Goal: Information Seeking & Learning: Learn about a topic

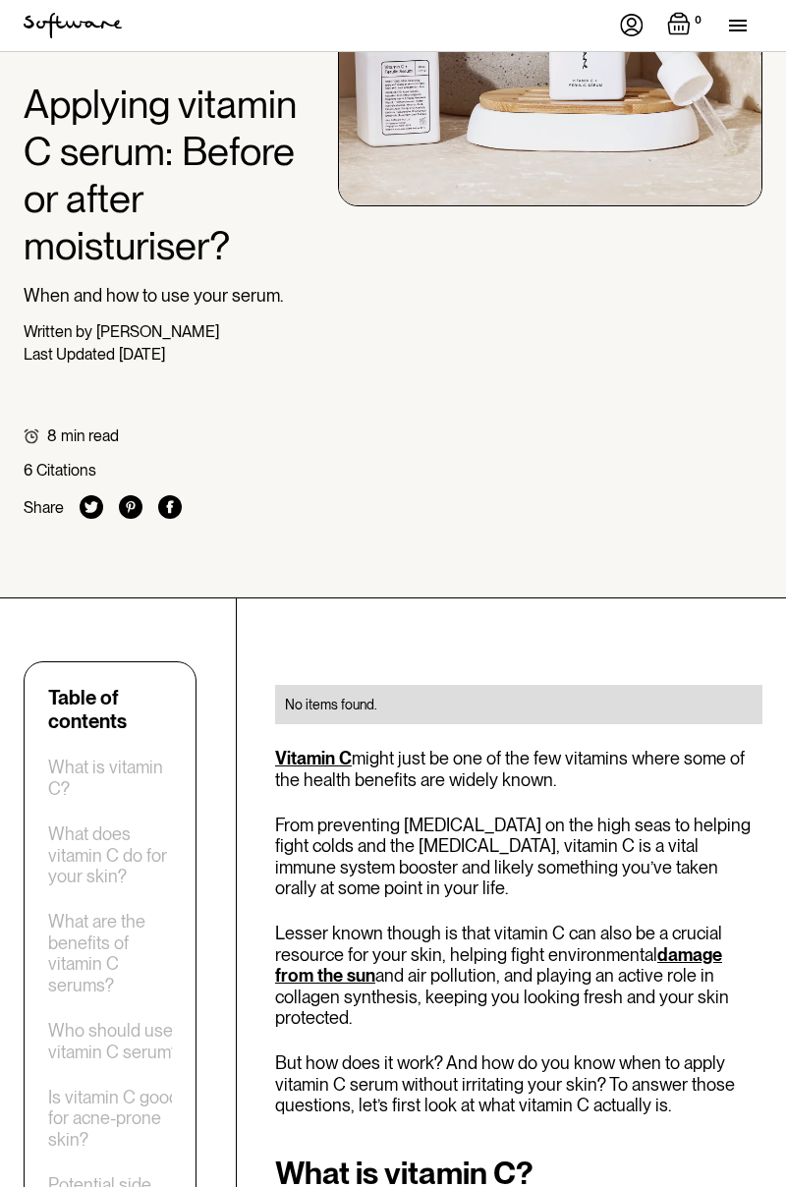
click at [752, 24] on div "menu" at bounding box center [745, 25] width 33 height 51
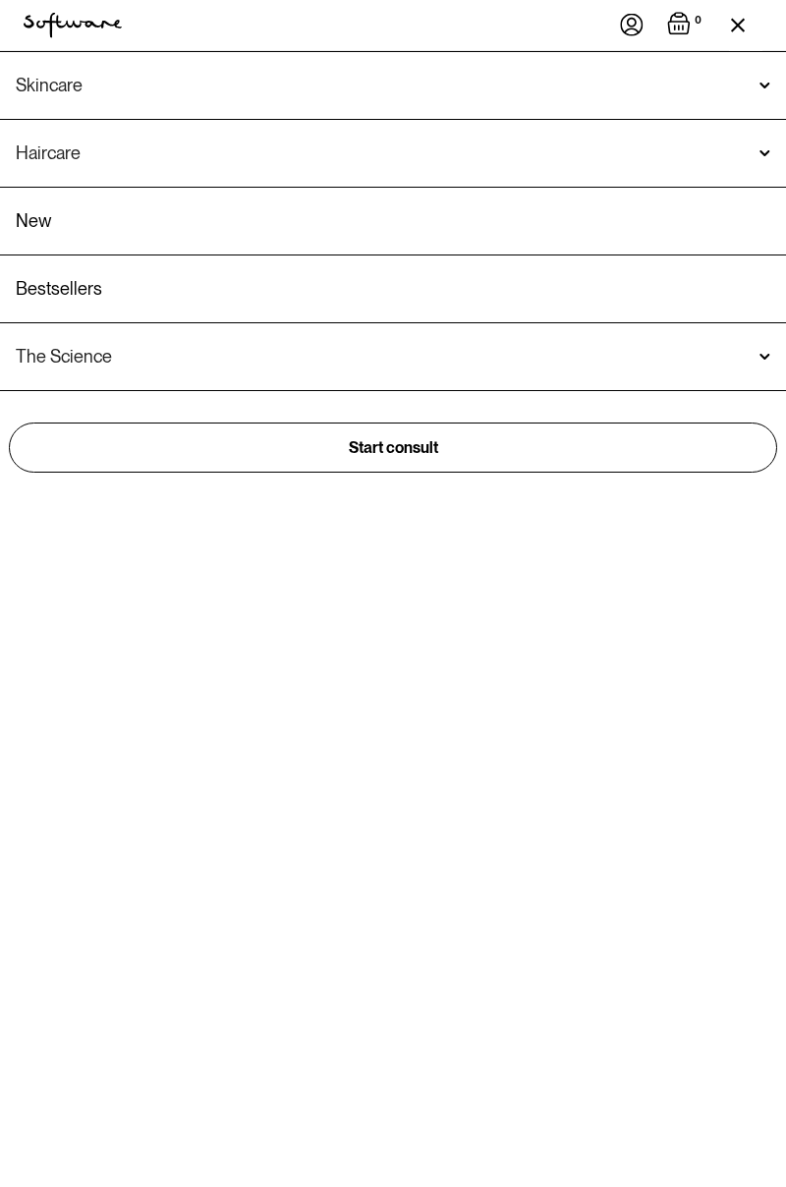
click at [631, 29] on img at bounding box center [632, 25] width 24 height 23
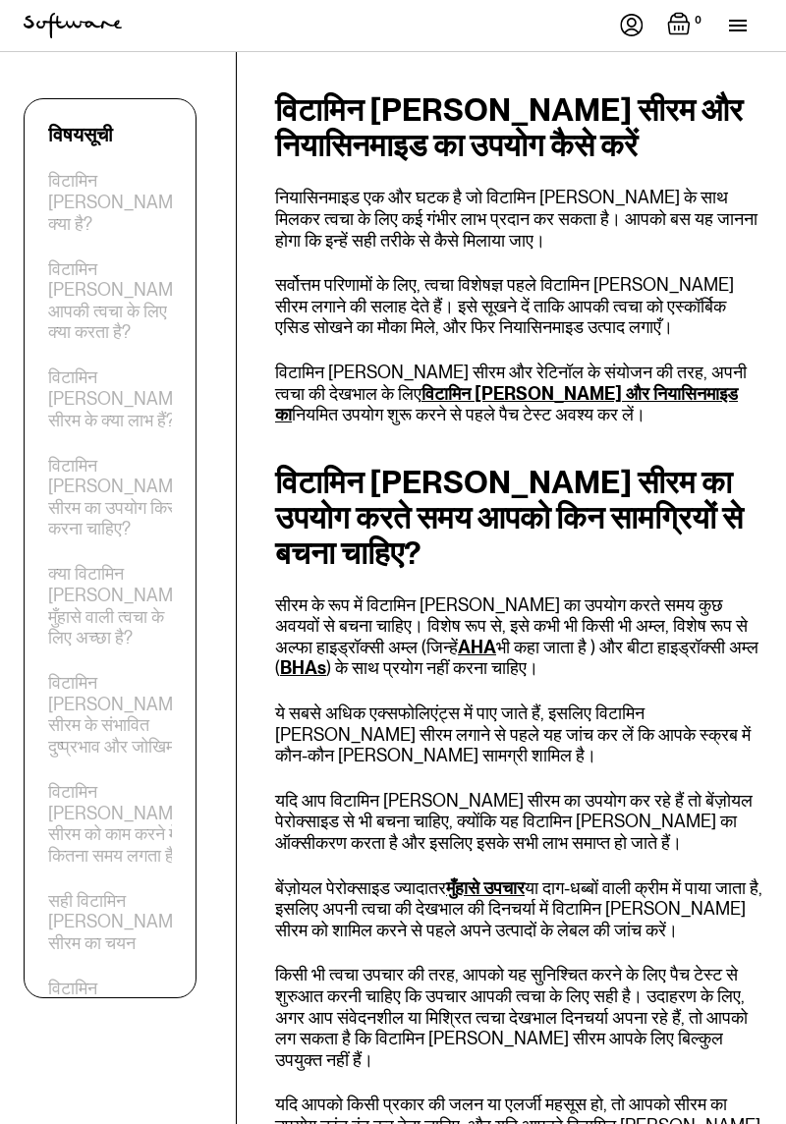
scroll to position [8093, 0]
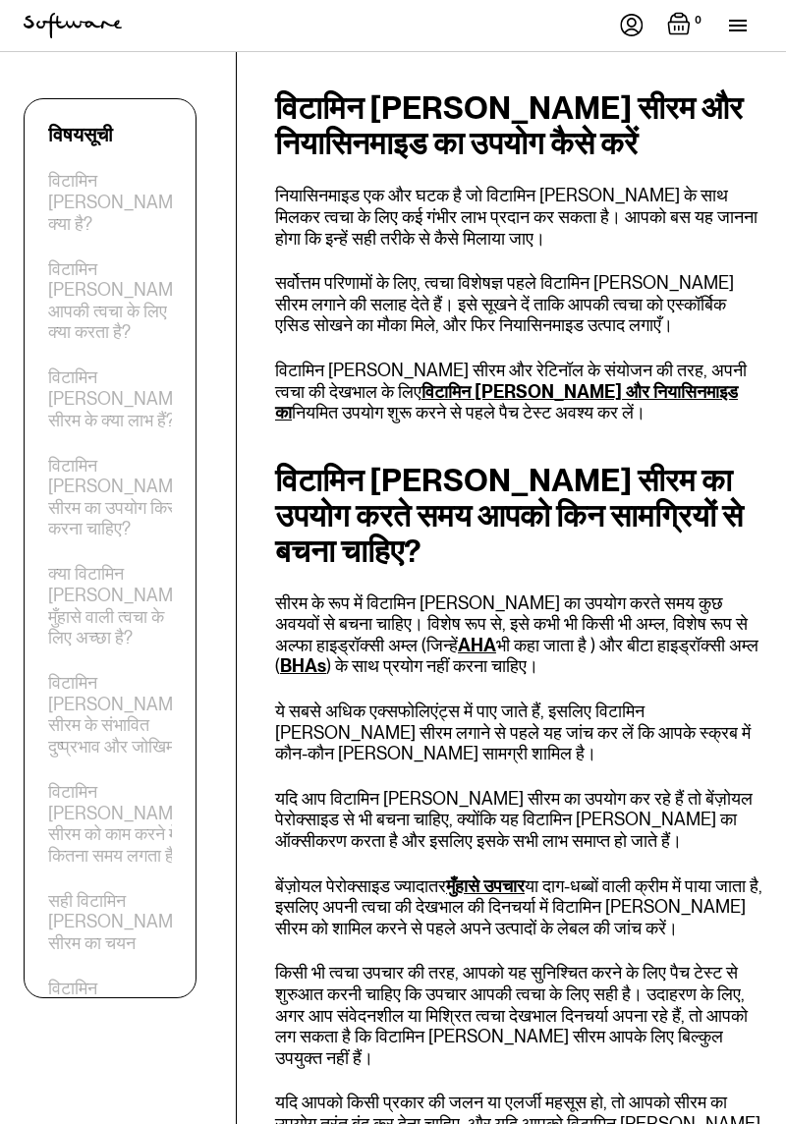
click at [120, 367] on font "विटामिन सी सीरम के क्या लाभ हैं?" at bounding box center [118, 398] width 141 height 63
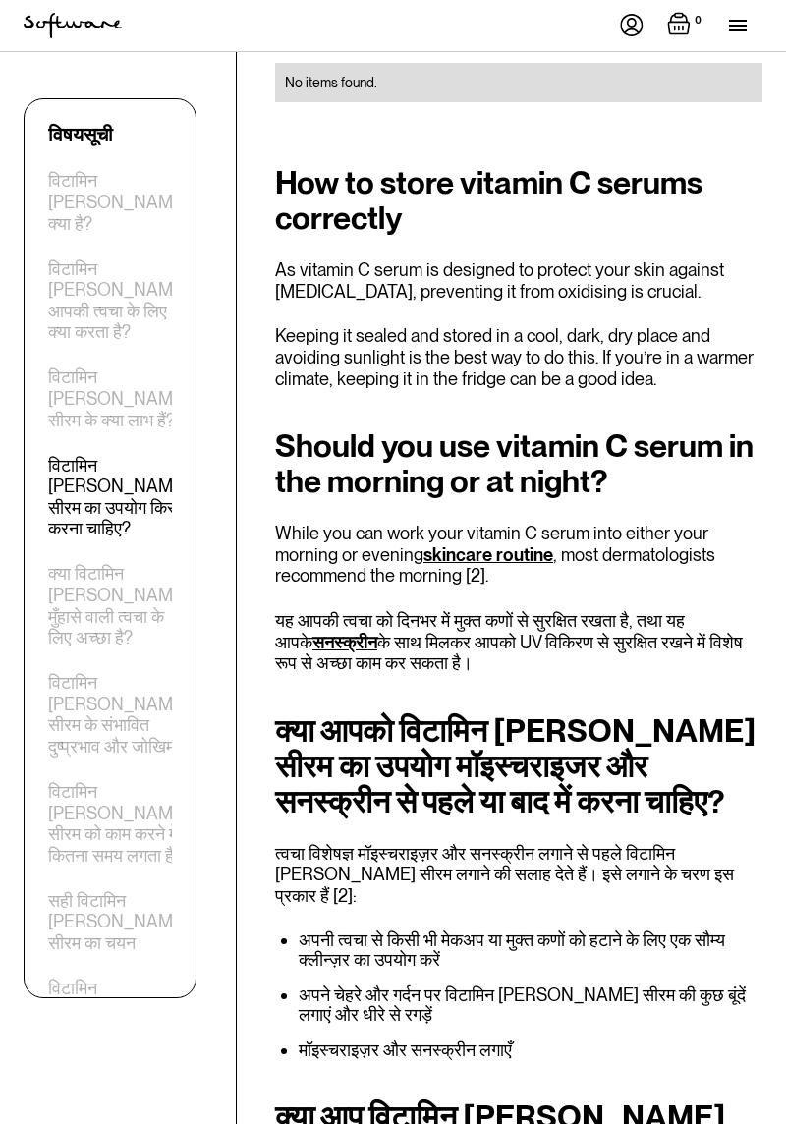
scroll to position [3231, 0]
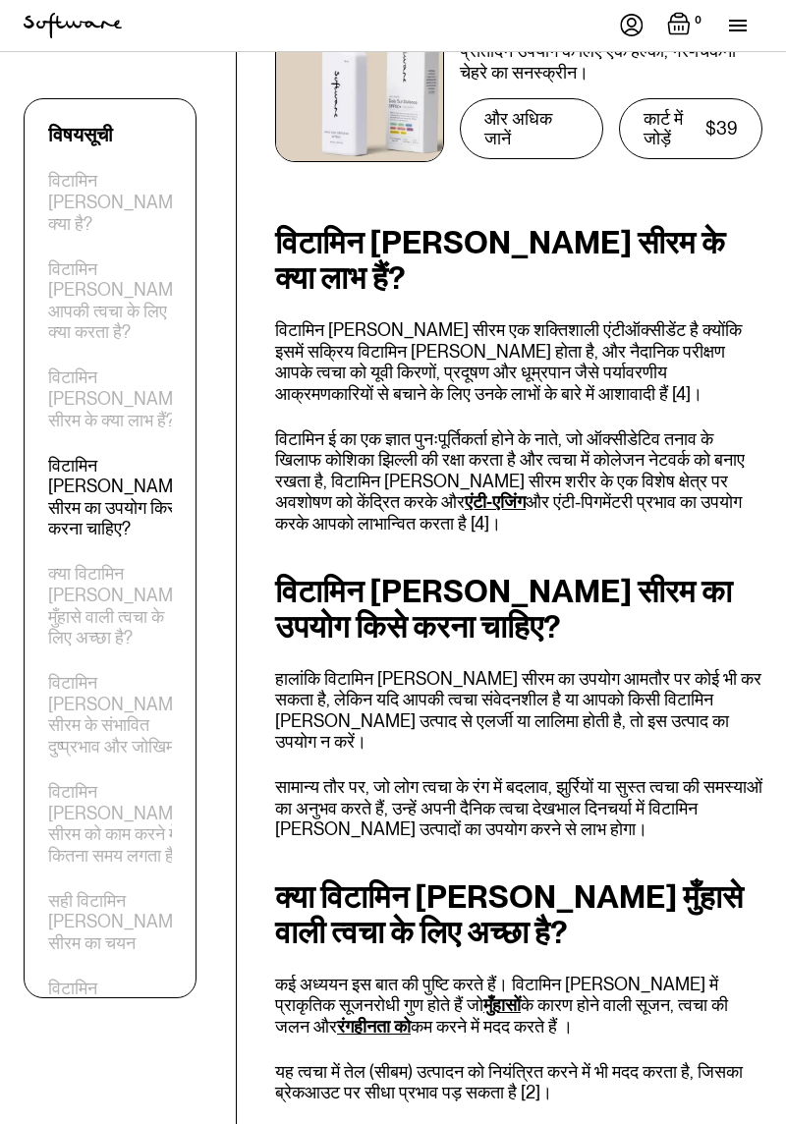
click at [86, 563] on font "क्या विटामिन सी मुँहासे वाली त्वचा के लिए अच्छा है?" at bounding box center [118, 605] width 141 height 85
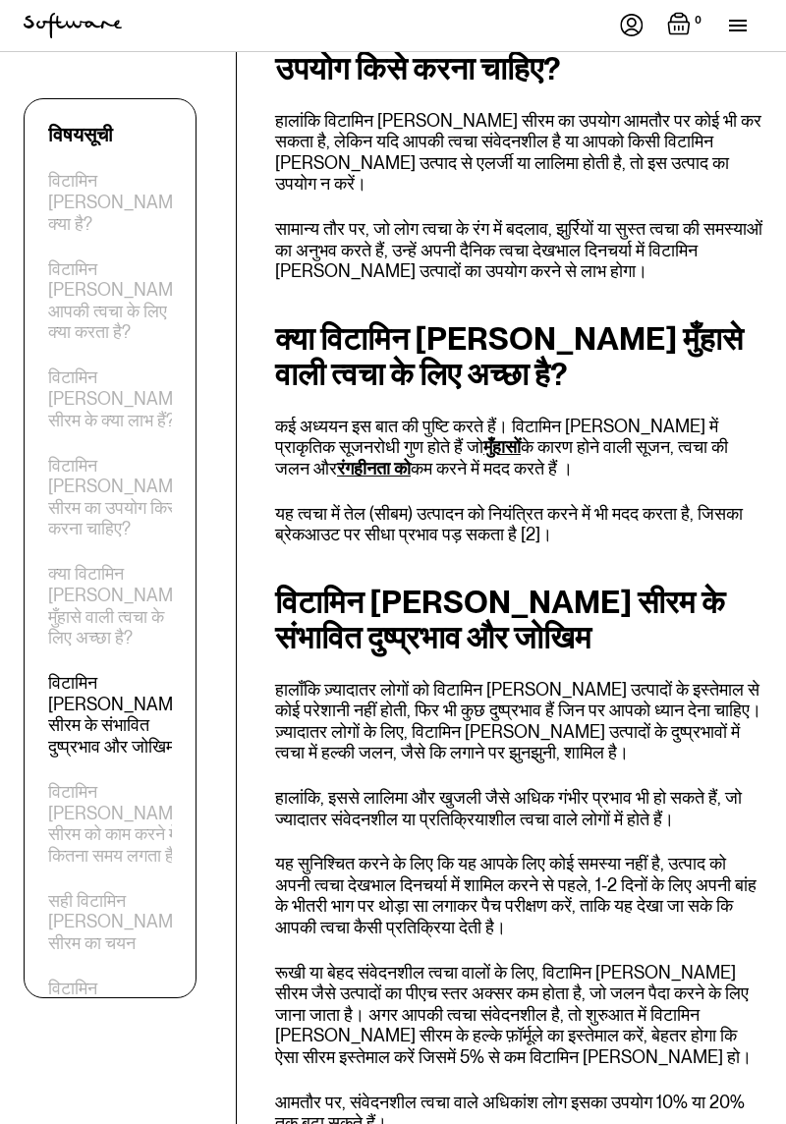
scroll to position [3807, 0]
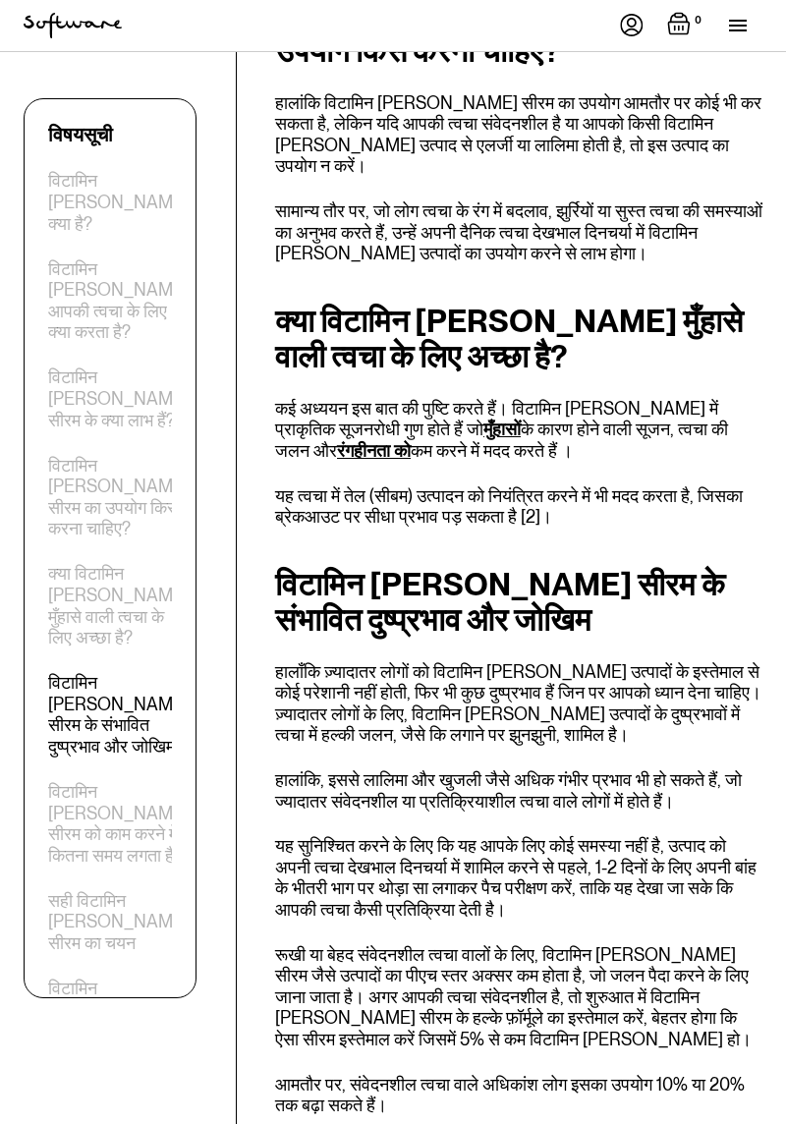
click at [82, 781] on font "विटामिन सी सीरम को काम करने में कितना समय लगता है?" at bounding box center [118, 823] width 141 height 85
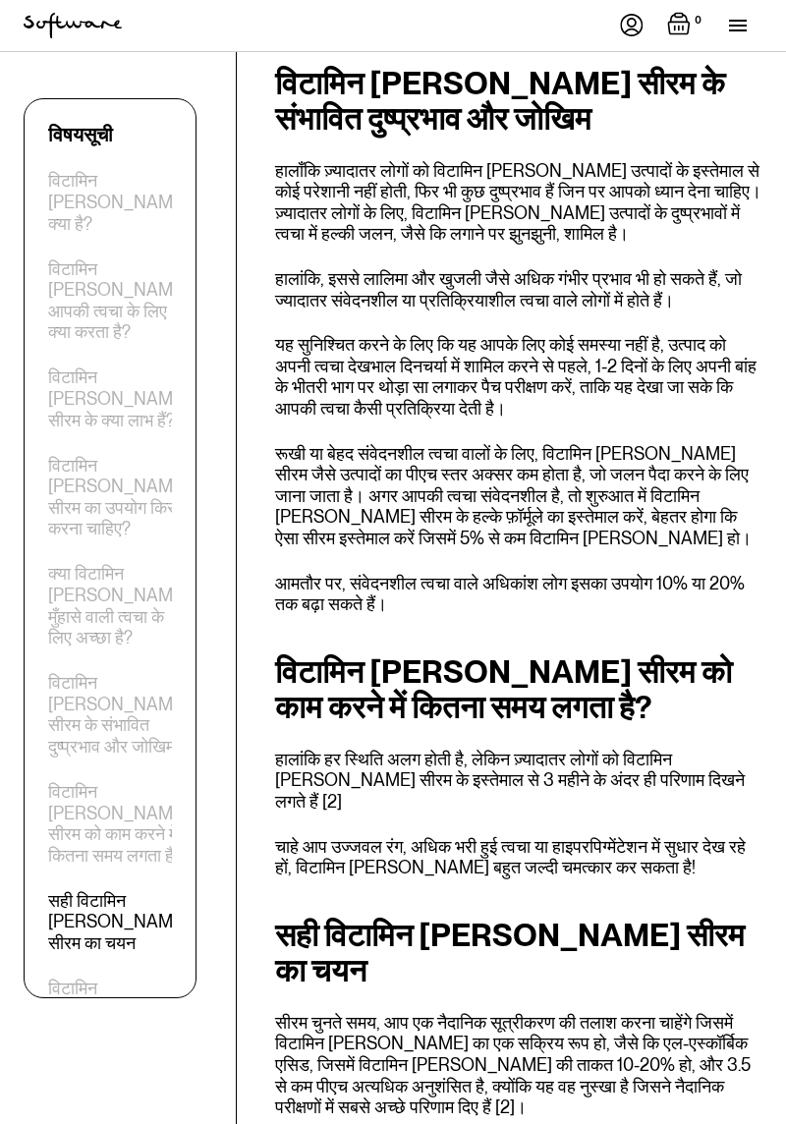
scroll to position [4659, 0]
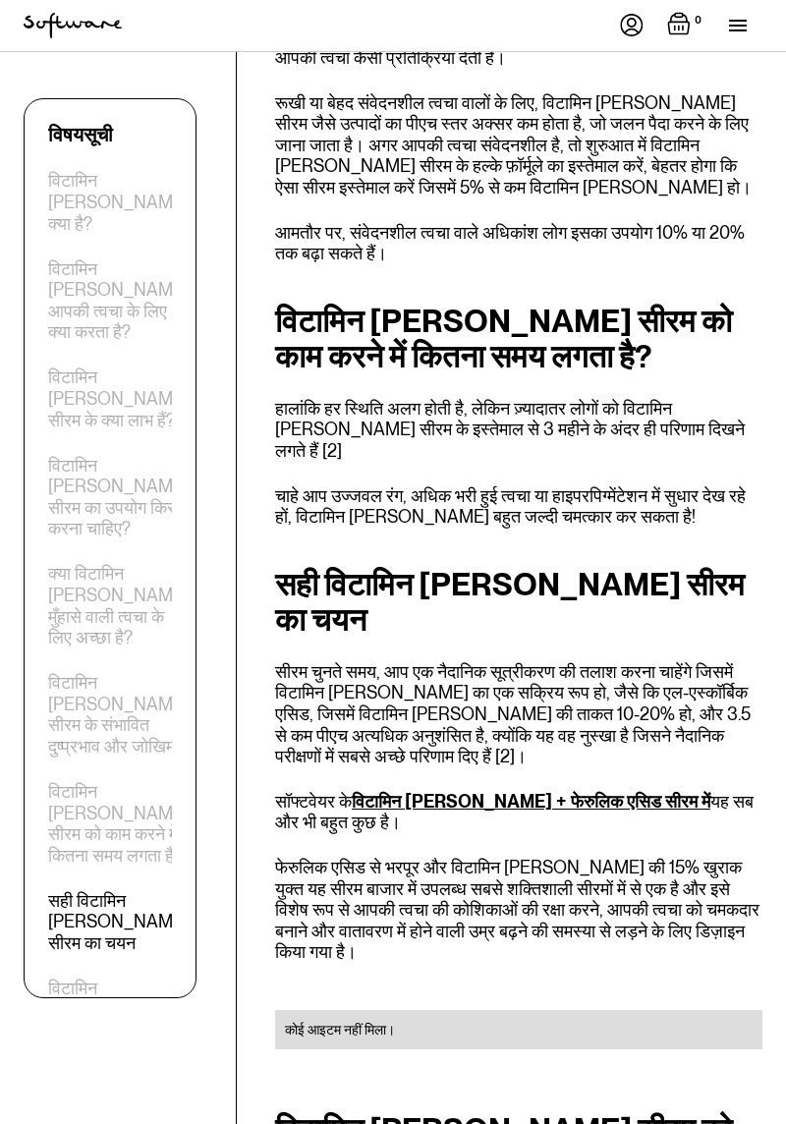
click at [80, 1086] on font "क्या आपको विटामिन सी सीरम का उपयोग सुबह या रात में करना चाहिए?" at bounding box center [118, 1128] width 141 height 85
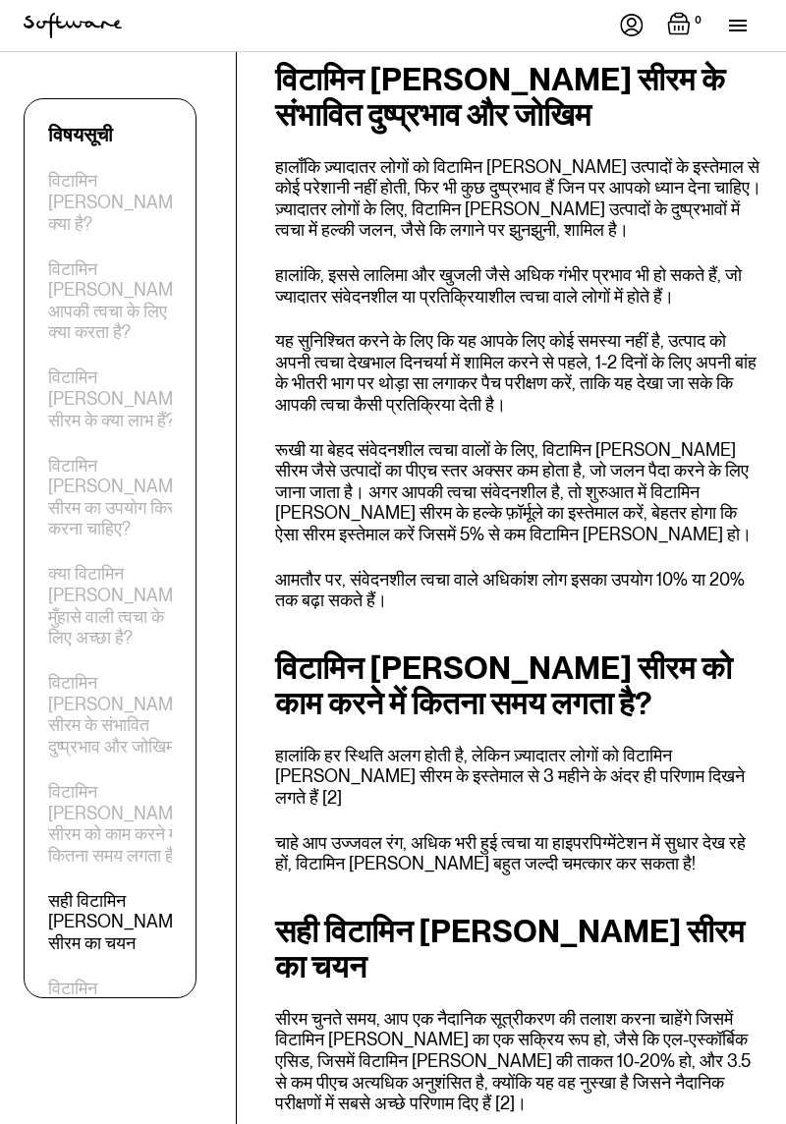
scroll to position [4659, 0]
